Goal: Check status: Check status

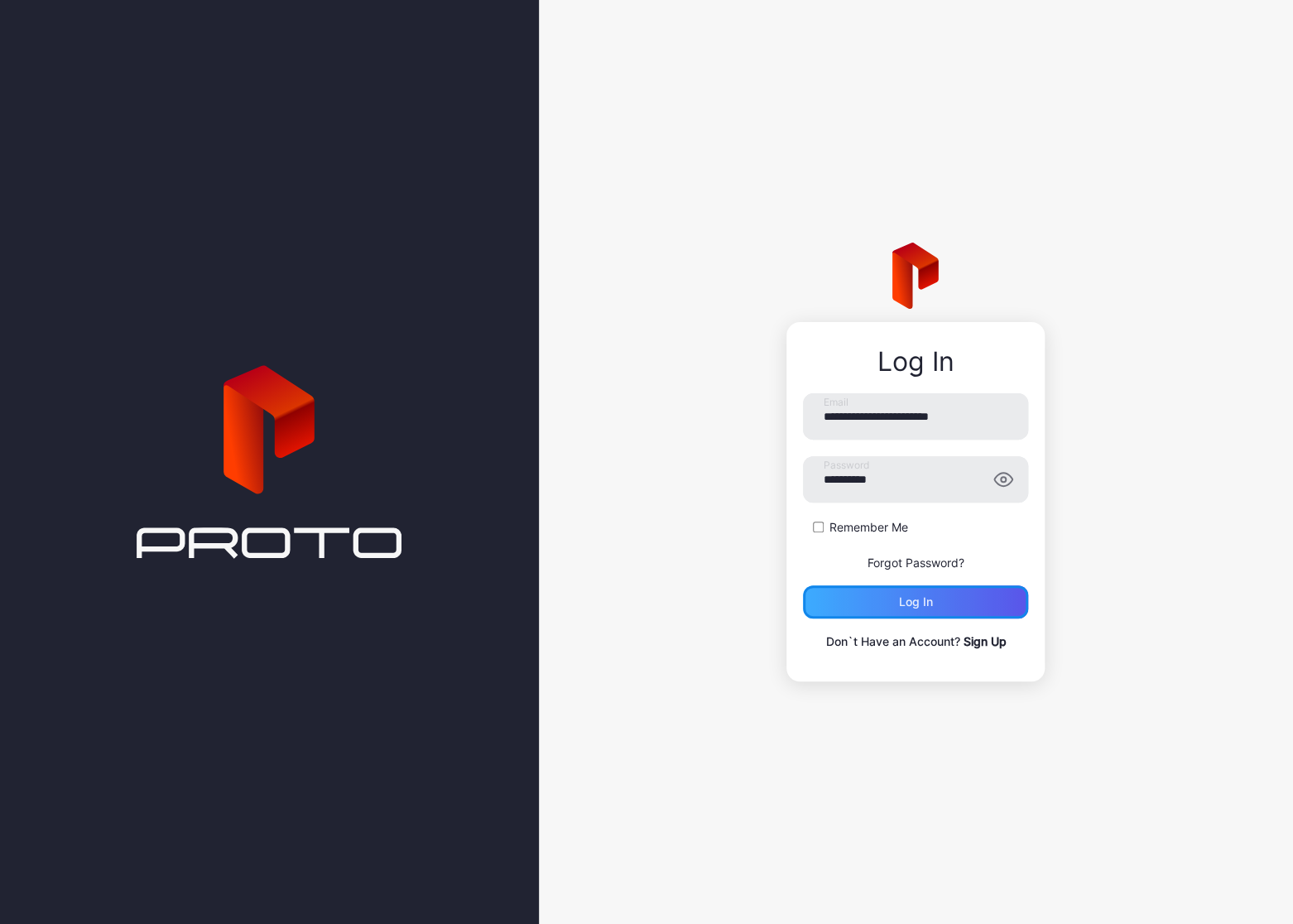
click at [935, 598] on div "Log in" at bounding box center [916, 602] width 226 height 33
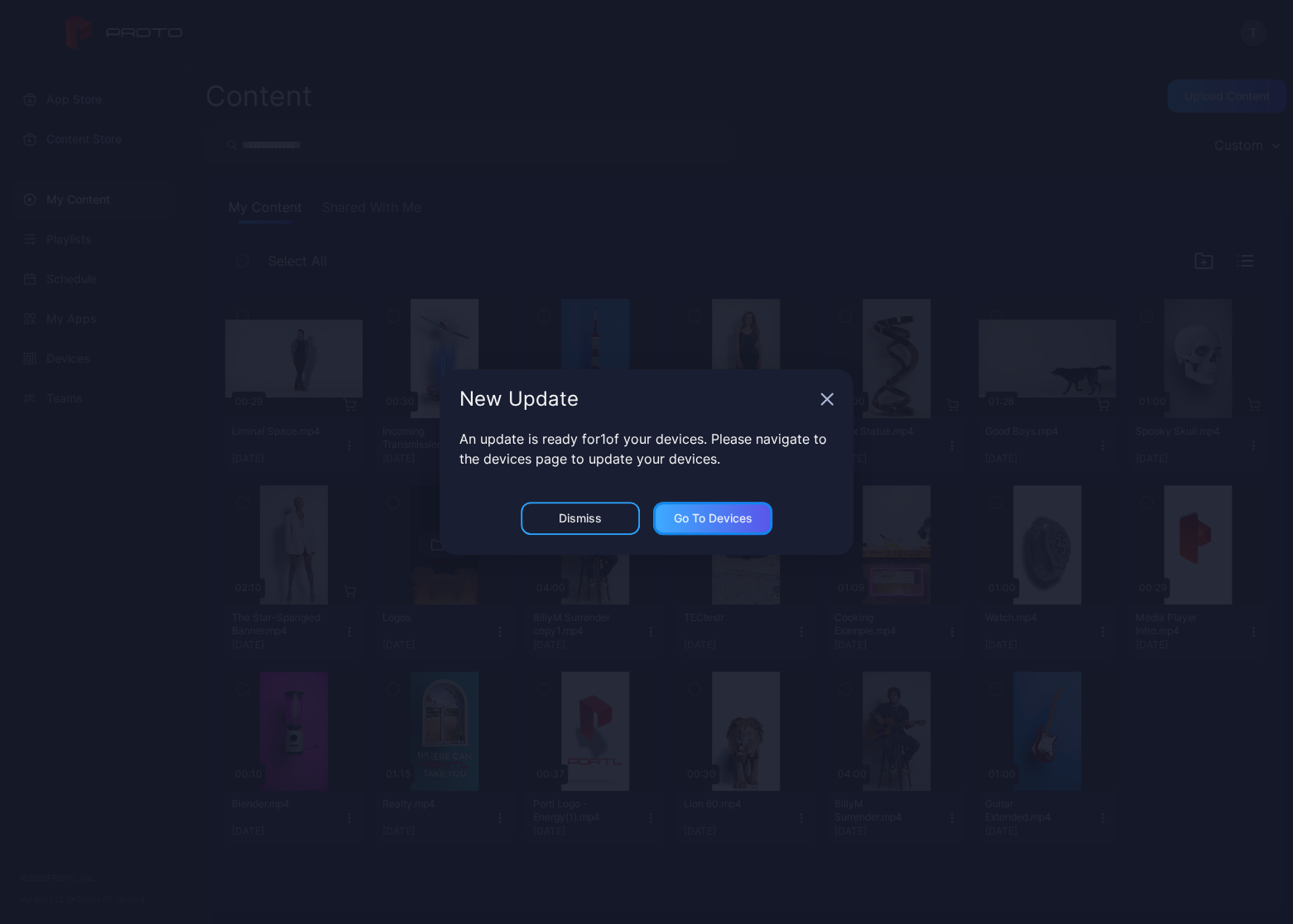
click at [706, 518] on div "Go to devices" at bounding box center [713, 518] width 78 height 14
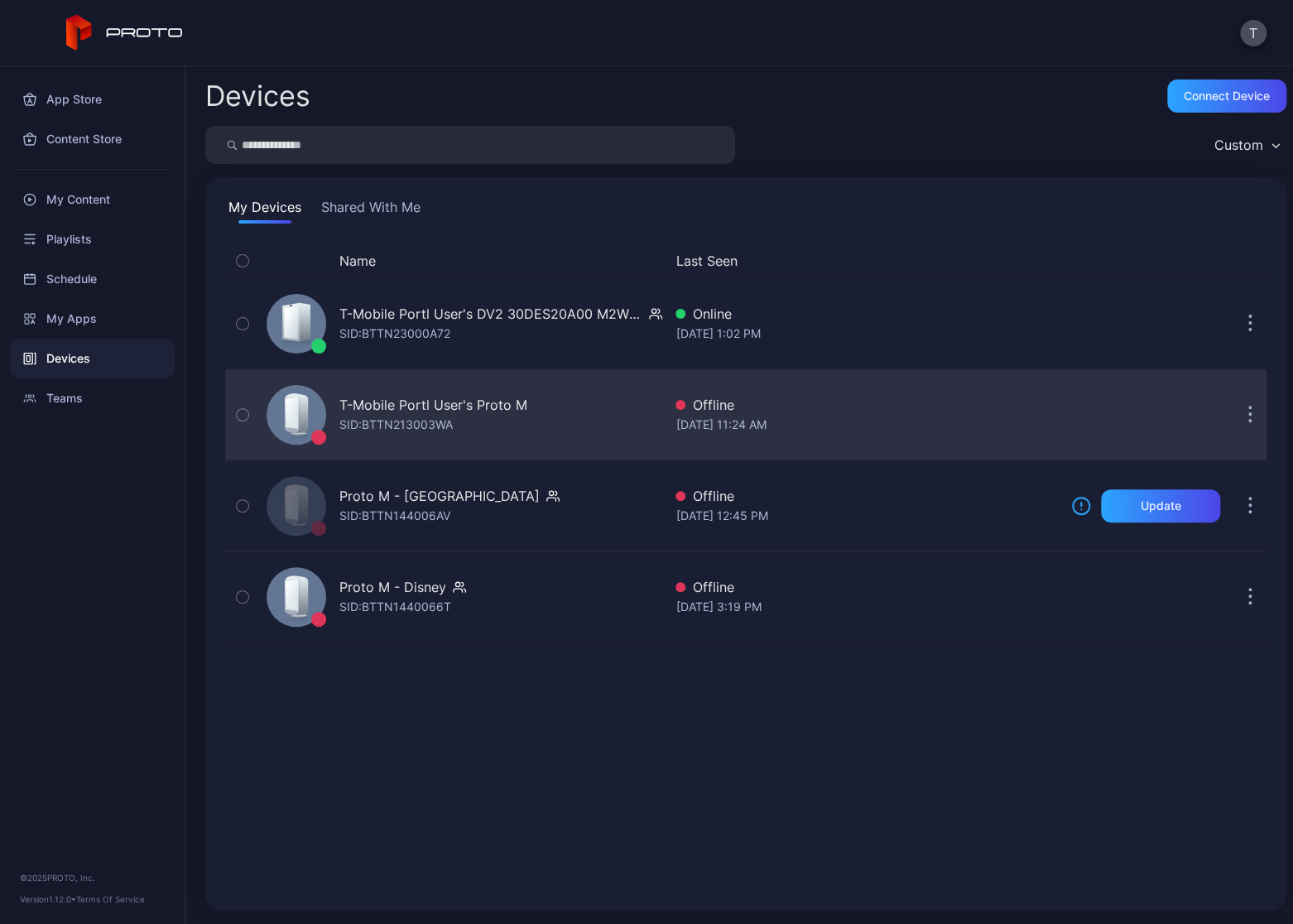
click at [434, 408] on div "T-Mobile Portl User's Proto M" at bounding box center [433, 405] width 188 height 20
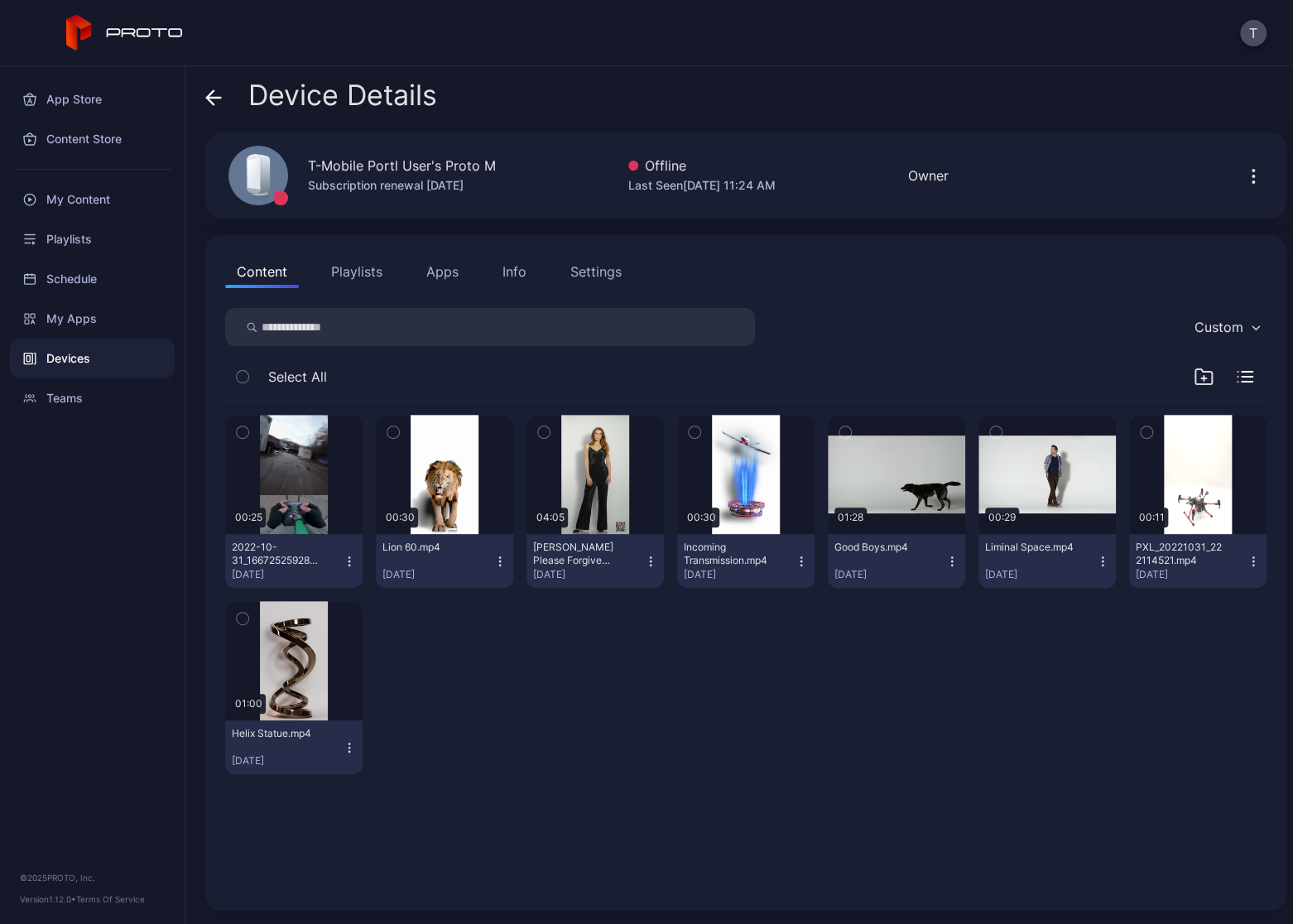
click at [528, 272] on button "Info" at bounding box center [515, 271] width 47 height 33
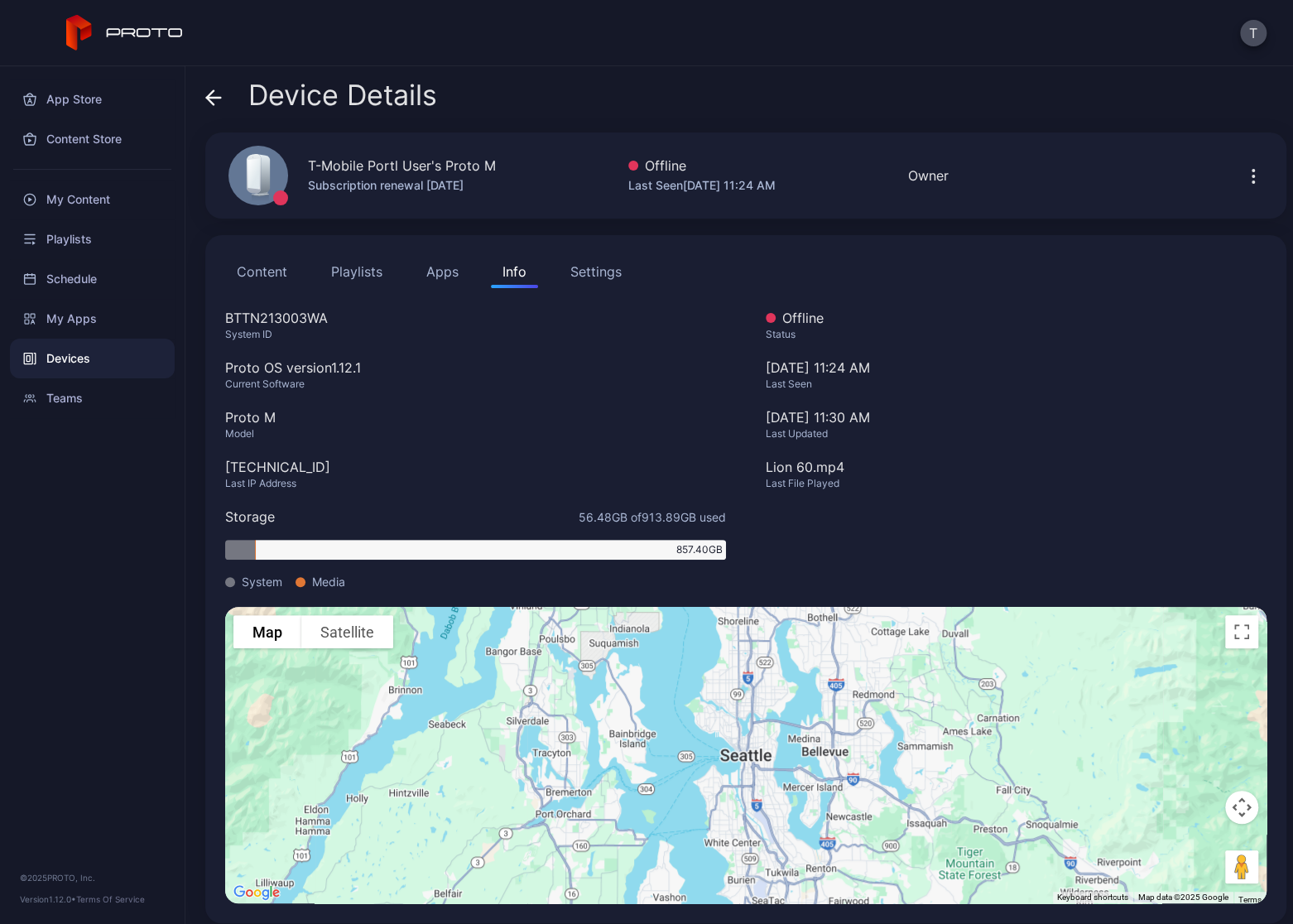
click at [214, 97] on icon at bounding box center [214, 97] width 16 height 16
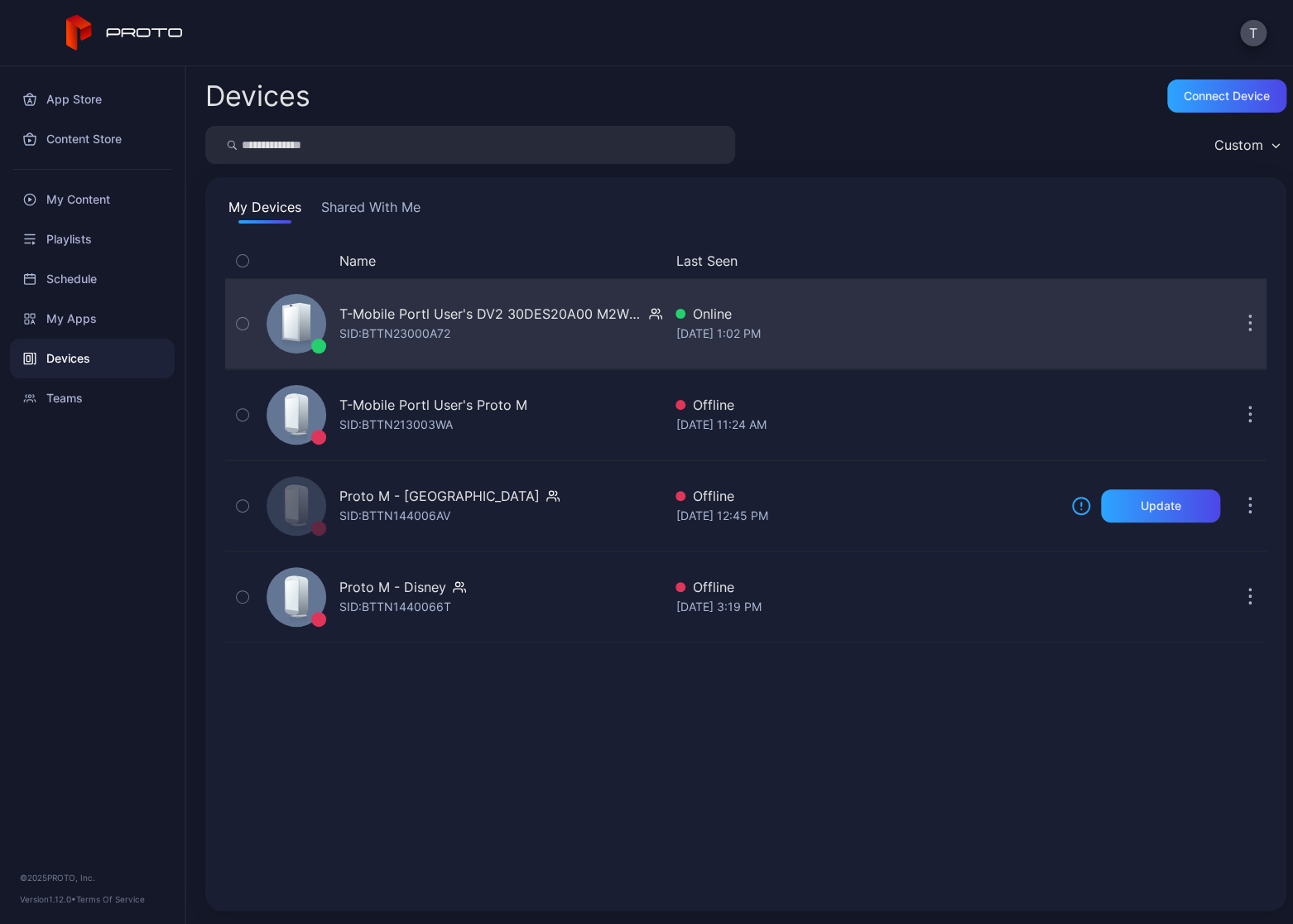
click at [444, 308] on div "T-Mobile Portl User's DV2 30DES20A00 M2WKT46A" at bounding box center [490, 314] width 303 height 20
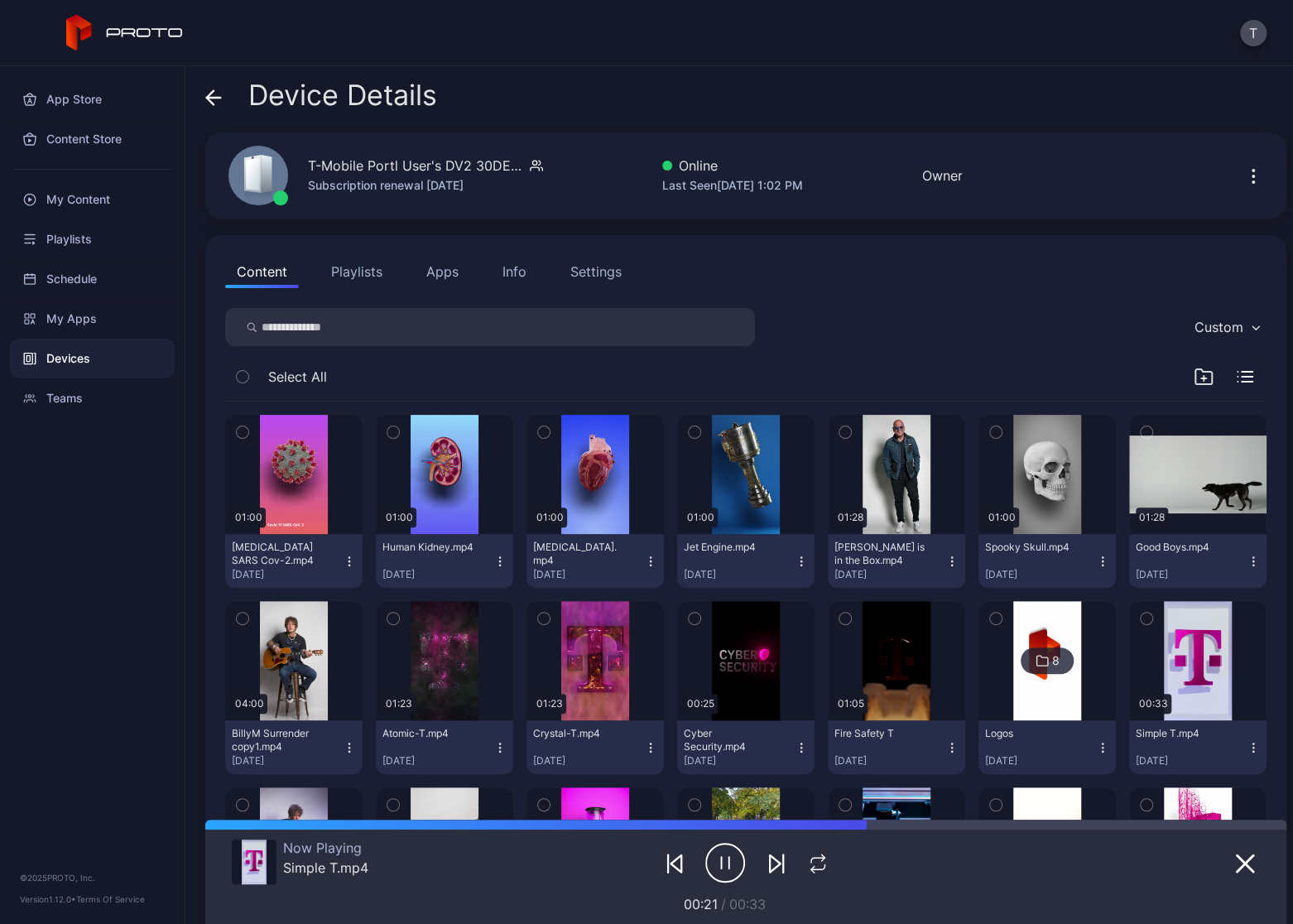
click at [503, 272] on div "Info" at bounding box center [515, 272] width 24 height 20
